Goal: Task Accomplishment & Management: Use online tool/utility

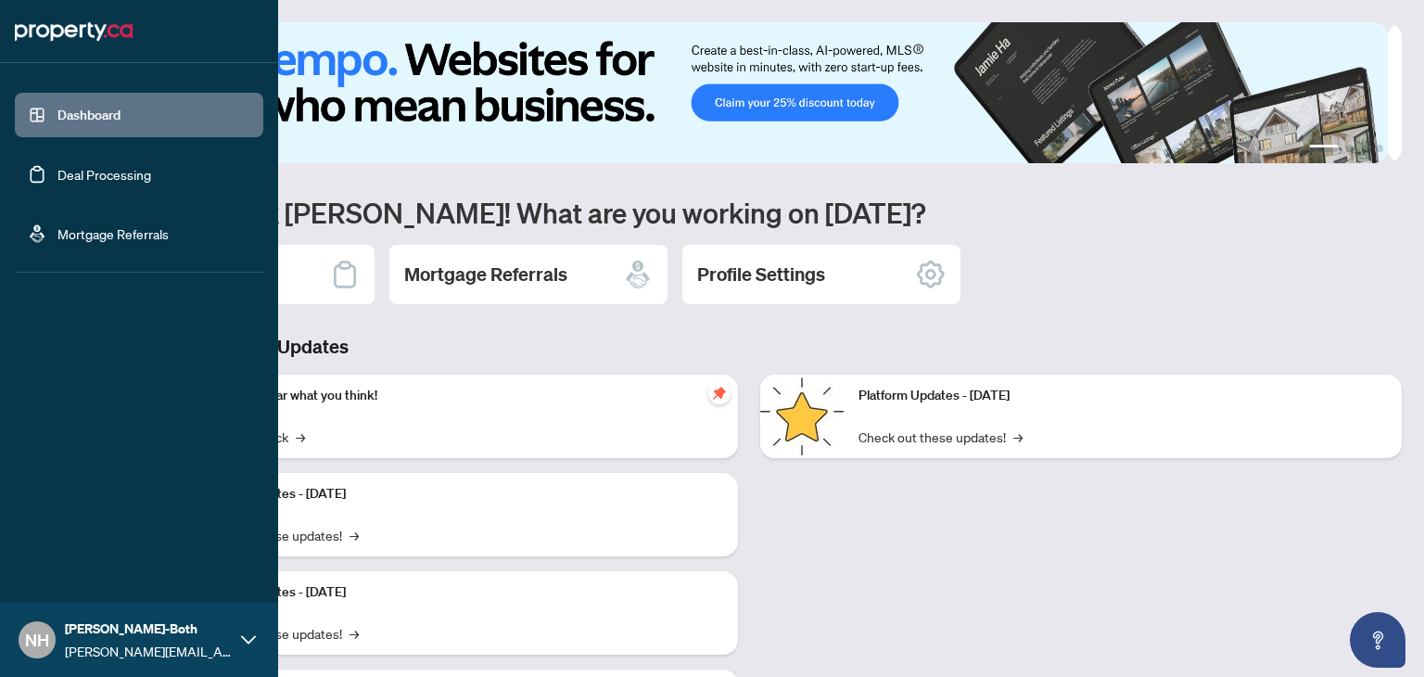
click at [121, 172] on link "Deal Processing" at bounding box center [104, 174] width 94 height 17
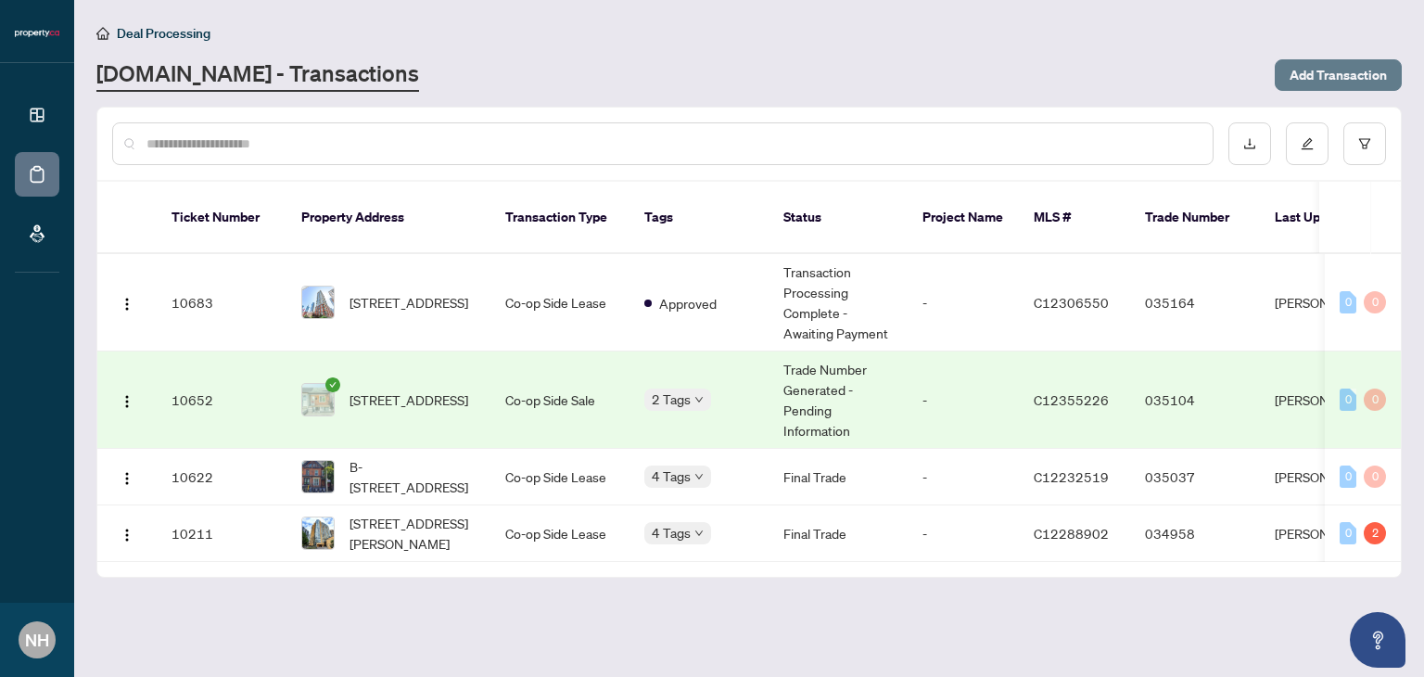
click at [1347, 68] on span "Add Transaction" at bounding box center [1337, 75] width 97 height 30
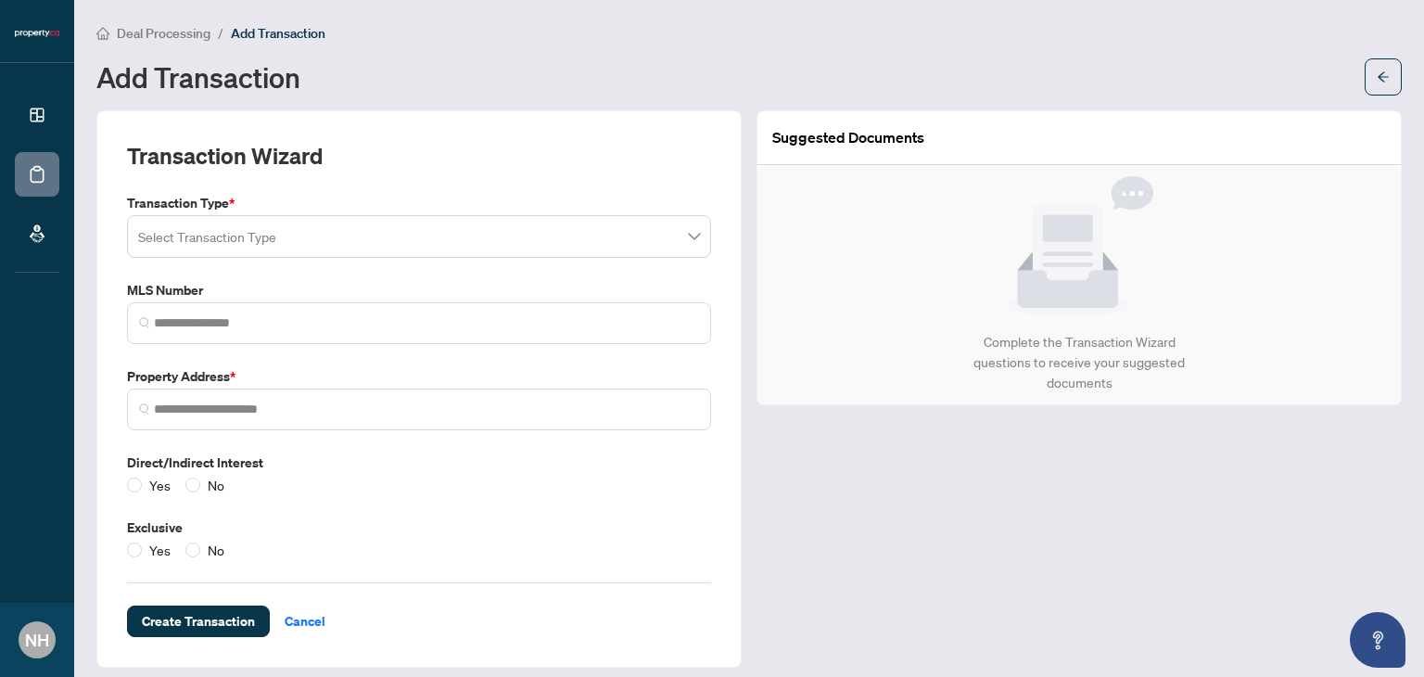
click at [383, 238] on input "search" at bounding box center [410, 239] width 545 height 41
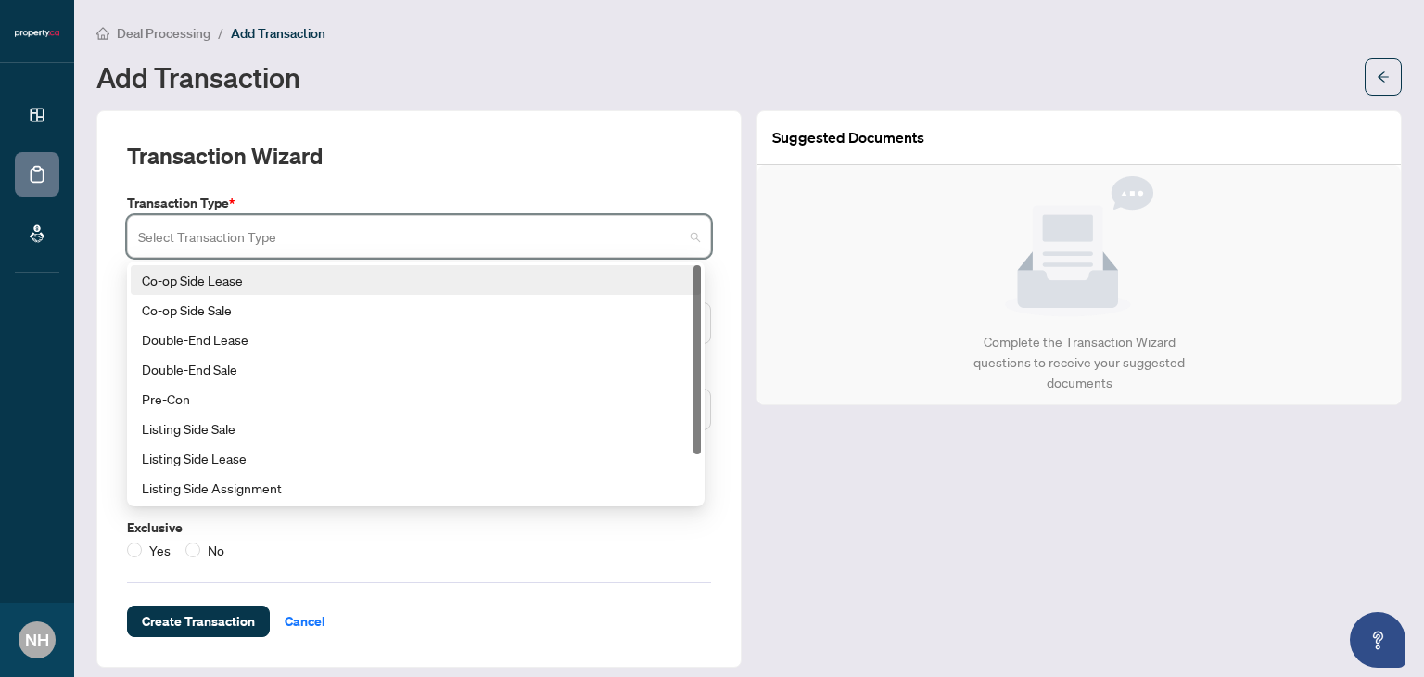
click at [361, 276] on div "Co-op Side Lease" at bounding box center [416, 280] width 548 height 20
